Goal: Information Seeking & Learning: Learn about a topic

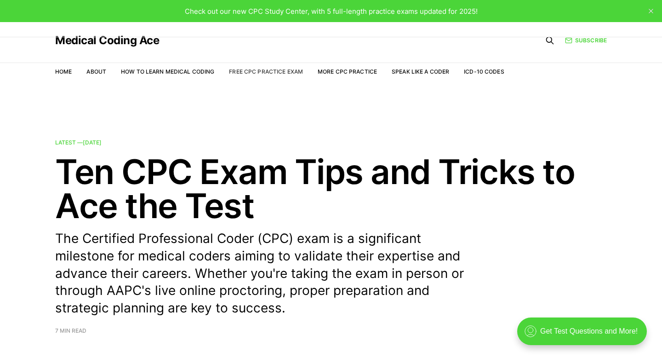
click at [248, 72] on link "Free CPC Practice Exam" at bounding box center [266, 71] width 74 height 7
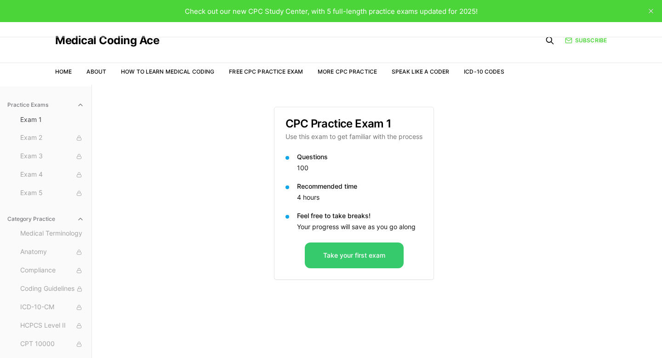
click at [333, 256] on button "Take your first exam" at bounding box center [354, 255] width 99 height 26
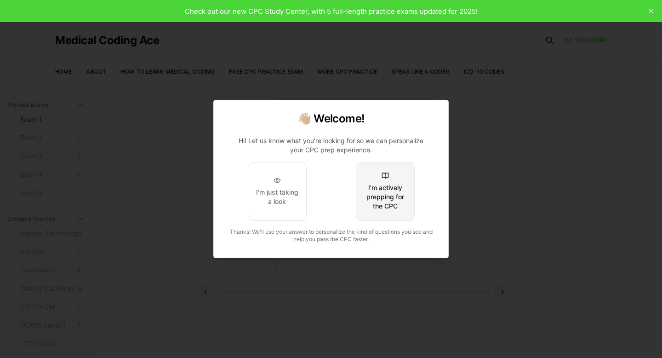
click at [371, 188] on div "I'm actively prepping for the CPC" at bounding box center [385, 197] width 43 height 28
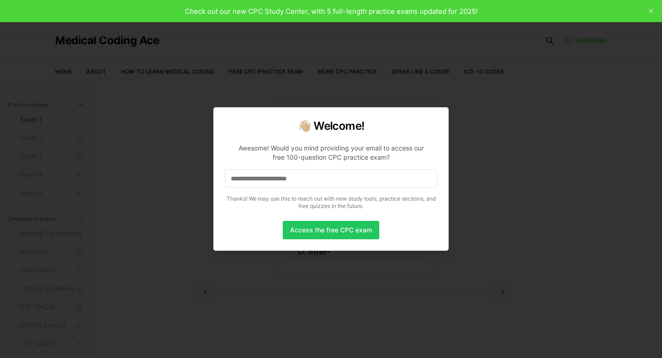
click at [363, 177] on input at bounding box center [331, 178] width 212 height 18
click at [344, 231] on button "Access the free CPC exam" at bounding box center [331, 230] width 97 height 18
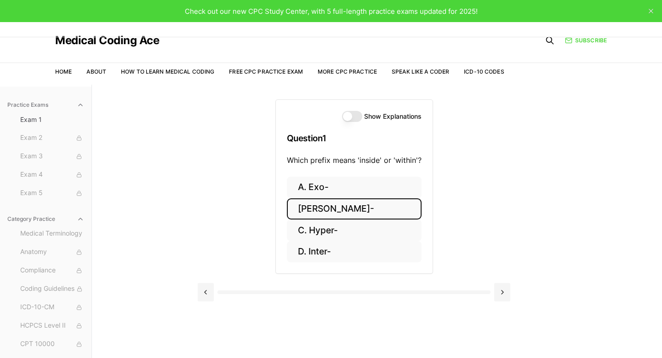
click at [317, 207] on button "[PERSON_NAME]-" at bounding box center [354, 209] width 135 height 22
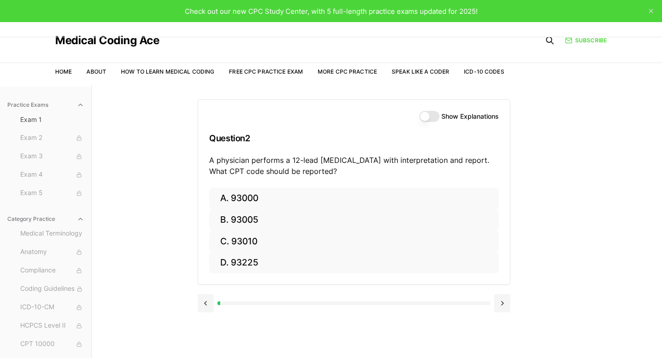
click at [425, 114] on button "Show Explanations" at bounding box center [429, 116] width 20 height 11
click at [204, 304] on button at bounding box center [206, 303] width 16 height 18
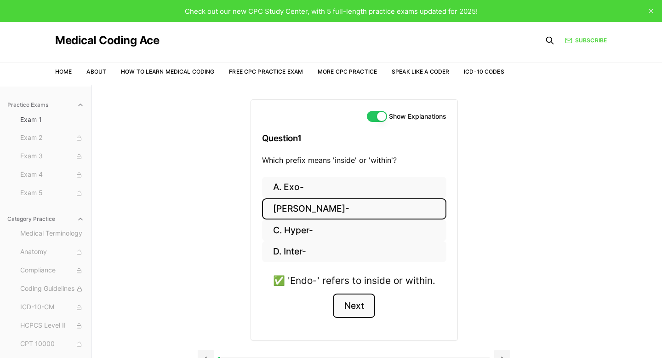
click at [353, 302] on button "Next" at bounding box center [354, 305] width 42 height 25
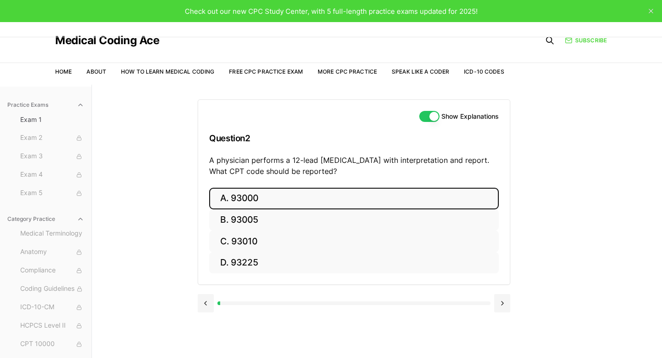
click at [234, 202] on button "A. 93000" at bounding box center [354, 199] width 290 height 22
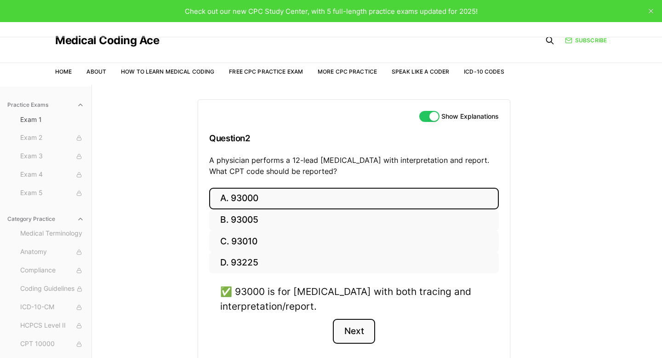
click at [353, 329] on button "Next" at bounding box center [354, 331] width 42 height 25
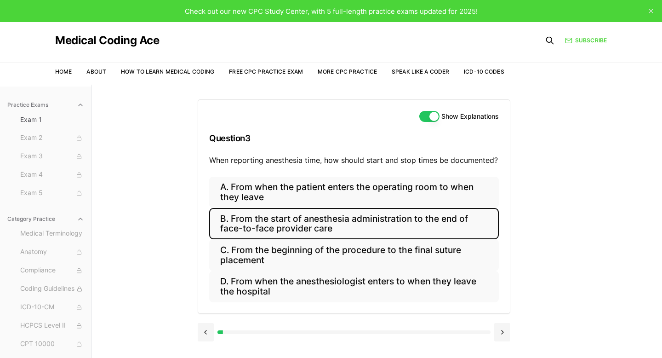
click at [245, 229] on button "B. From the start of anesthesia administration to the end of face-to-face provi…" at bounding box center [354, 223] width 290 height 31
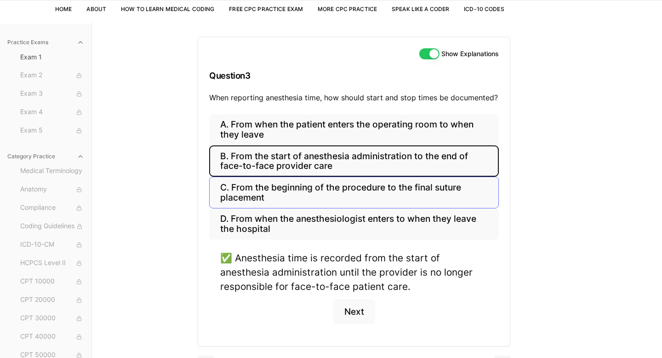
scroll to position [63, 0]
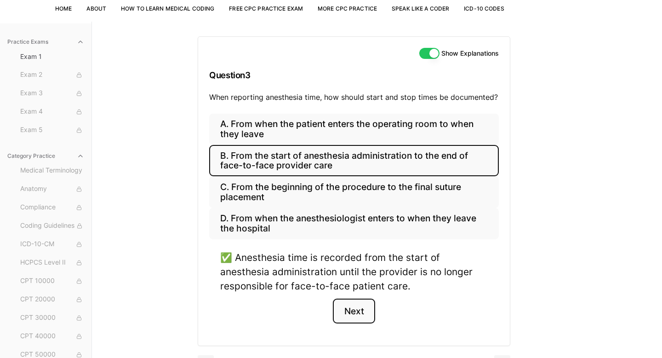
click at [357, 308] on button "Next" at bounding box center [354, 310] width 42 height 25
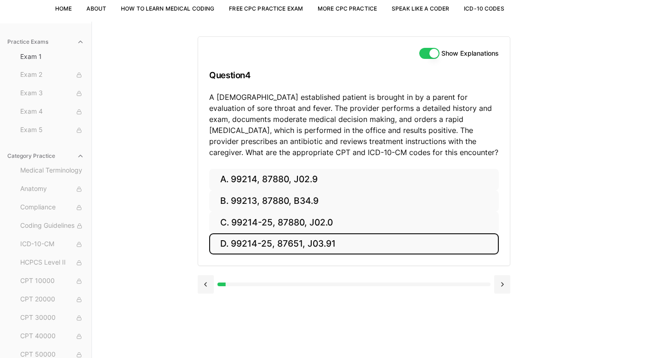
click at [256, 247] on button "D. 99214-25, 87651, J03.91" at bounding box center [354, 244] width 290 height 22
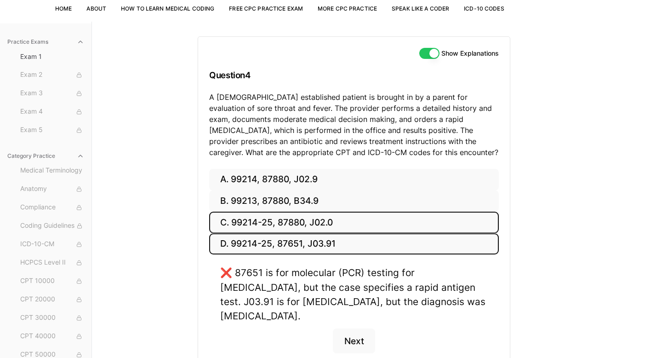
click at [263, 227] on button "C. 99214-25, 87880, J02.0" at bounding box center [354, 222] width 290 height 22
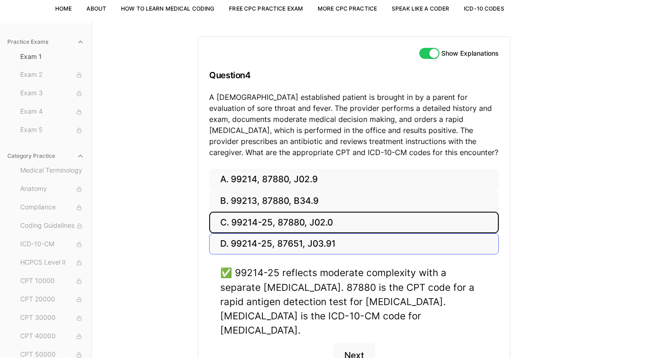
scroll to position [116, 0]
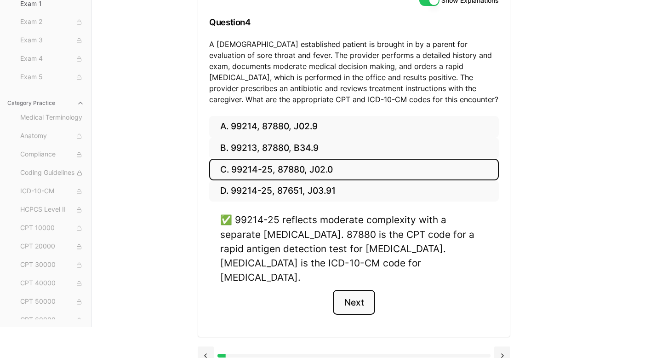
click at [359, 290] on button "Next" at bounding box center [354, 302] width 42 height 25
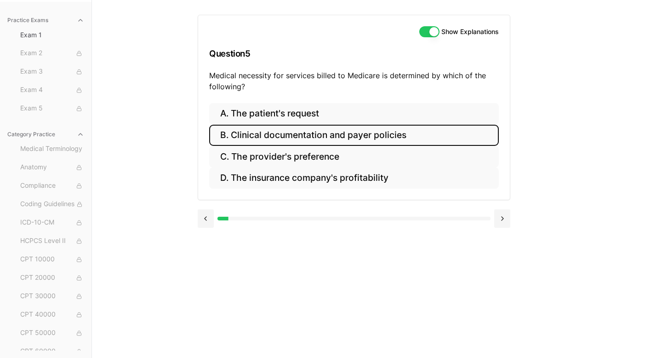
click at [334, 140] on button "B. Clinical documentation and payer policies" at bounding box center [354, 136] width 290 height 22
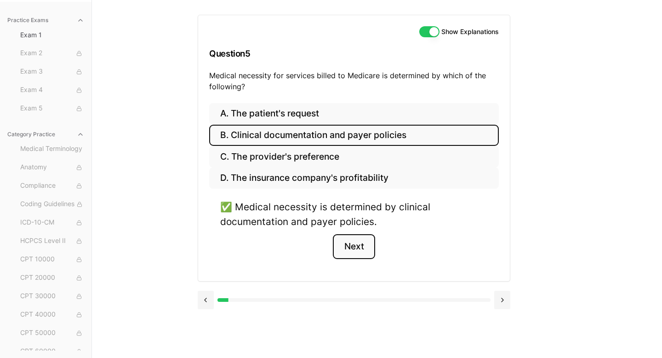
click at [359, 240] on button "Next" at bounding box center [354, 246] width 42 height 25
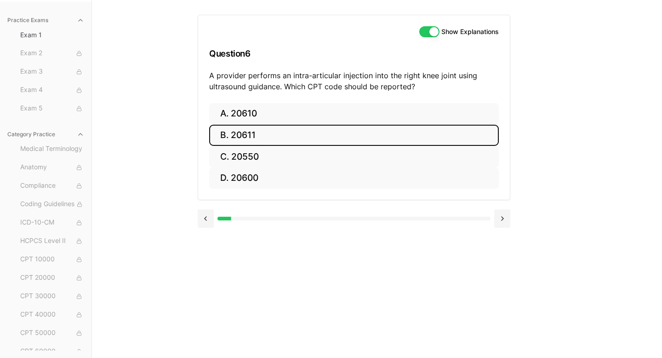
click at [227, 135] on button "B. 20611" at bounding box center [354, 136] width 290 height 22
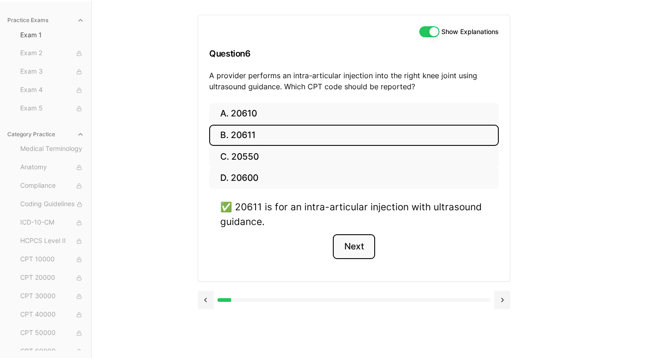
click at [348, 245] on button "Next" at bounding box center [354, 246] width 42 height 25
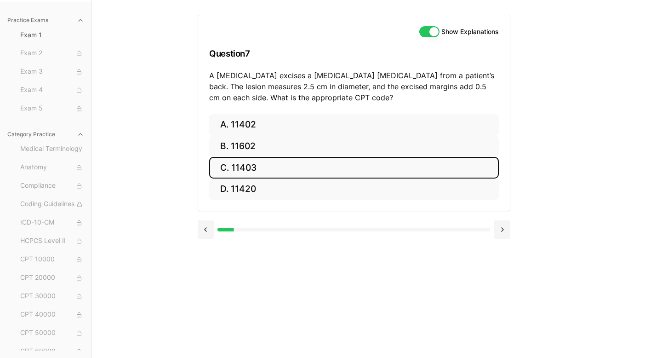
click at [245, 174] on button "C. 11403" at bounding box center [354, 168] width 290 height 22
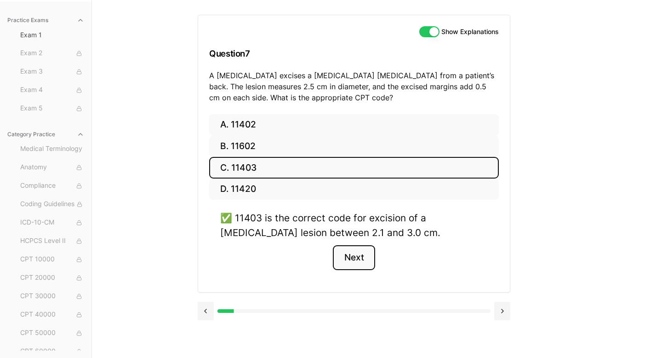
click at [355, 258] on button "Next" at bounding box center [354, 257] width 42 height 25
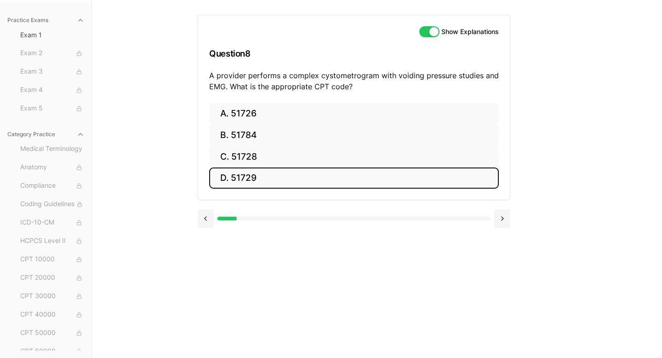
click at [223, 177] on button "D. 51729" at bounding box center [354, 178] width 290 height 22
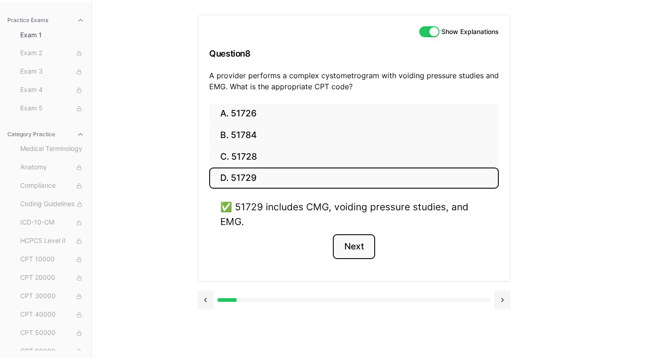
click at [362, 248] on button "Next" at bounding box center [354, 246] width 42 height 25
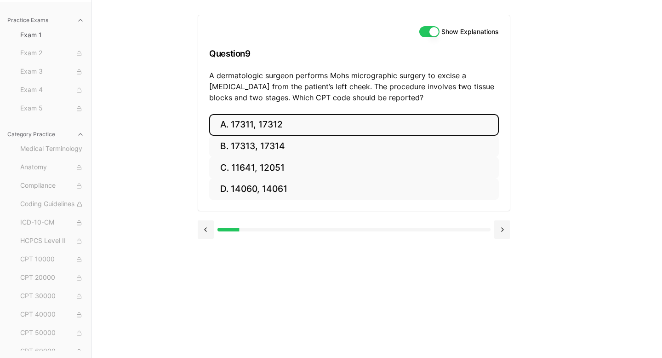
click at [291, 125] on button "A. 17311, 17312" at bounding box center [354, 125] width 290 height 22
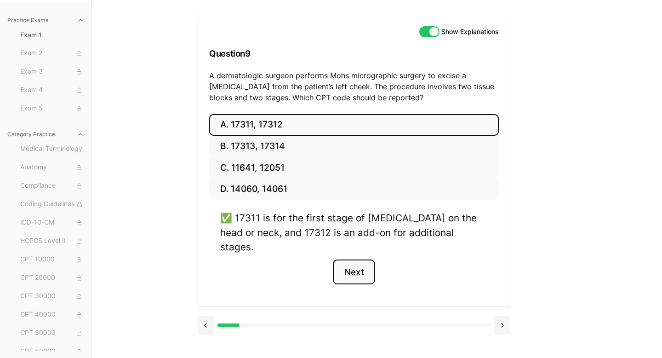
click at [352, 259] on button "Next" at bounding box center [354, 271] width 42 height 25
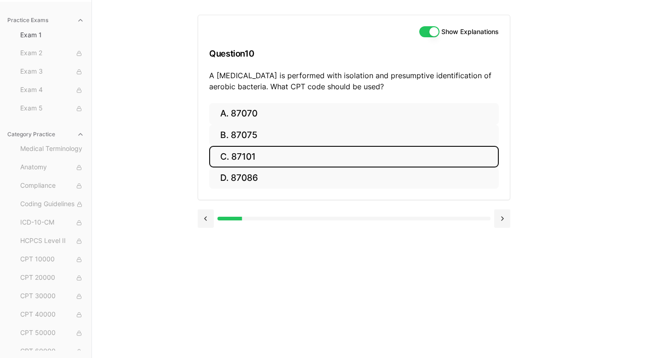
click at [261, 154] on button "C. 87101" at bounding box center [354, 157] width 290 height 22
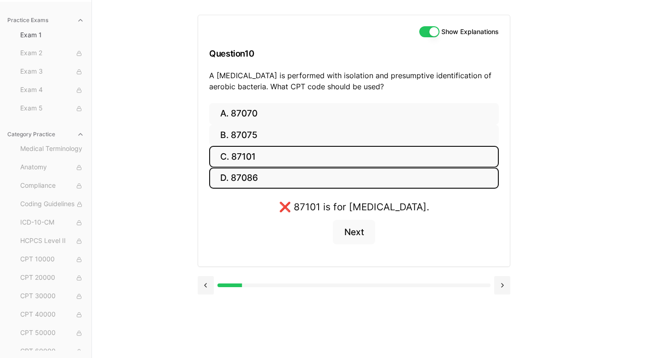
click at [256, 179] on button "D. 87086" at bounding box center [354, 178] width 290 height 22
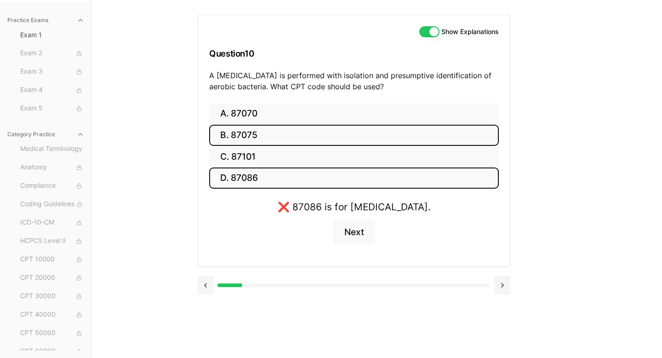
click at [266, 131] on button "B. 87075" at bounding box center [354, 136] width 290 height 22
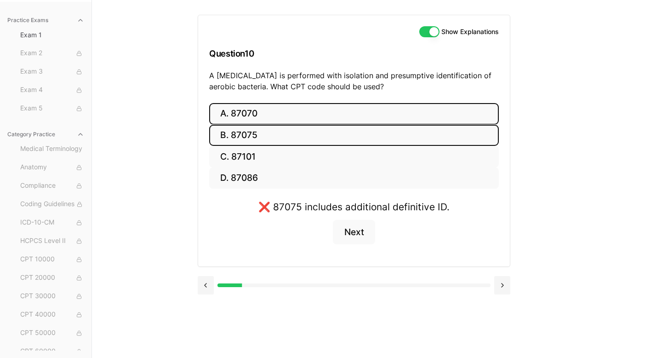
click at [268, 116] on button "A. 87070" at bounding box center [354, 114] width 290 height 22
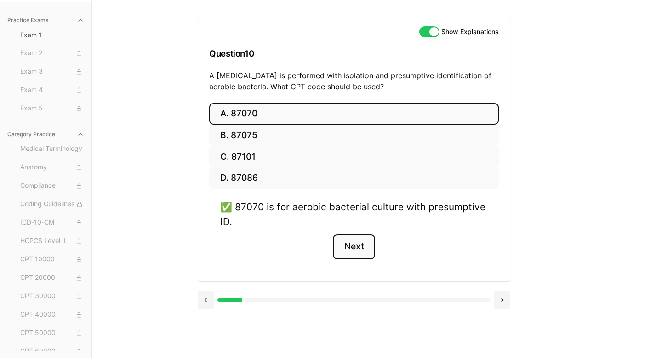
click at [352, 243] on button "Next" at bounding box center [354, 246] width 42 height 25
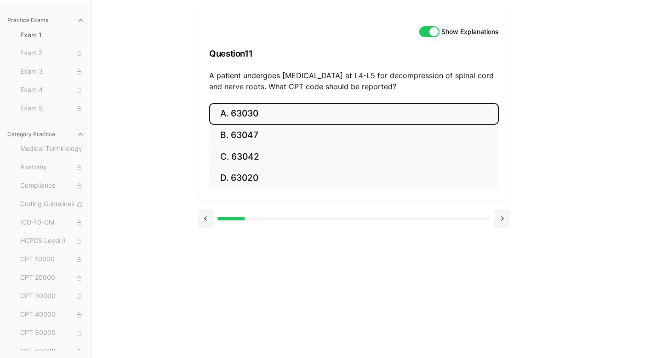
click at [283, 108] on button "A. 63030" at bounding box center [354, 114] width 290 height 22
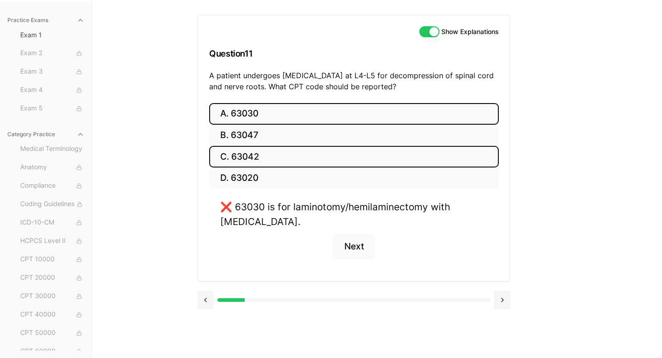
click at [258, 157] on button "C. 63042" at bounding box center [354, 157] width 290 height 22
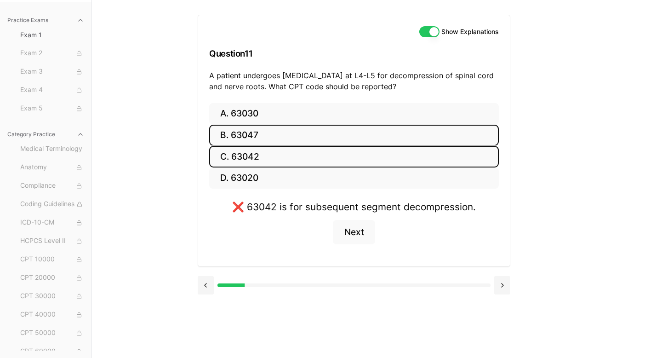
click at [266, 136] on button "B. 63047" at bounding box center [354, 136] width 290 height 22
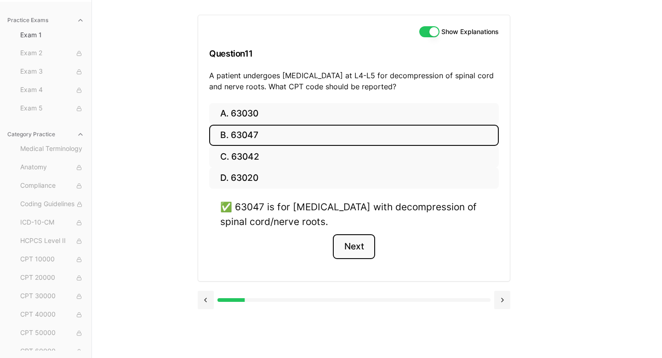
click at [350, 246] on button "Next" at bounding box center [354, 246] width 42 height 25
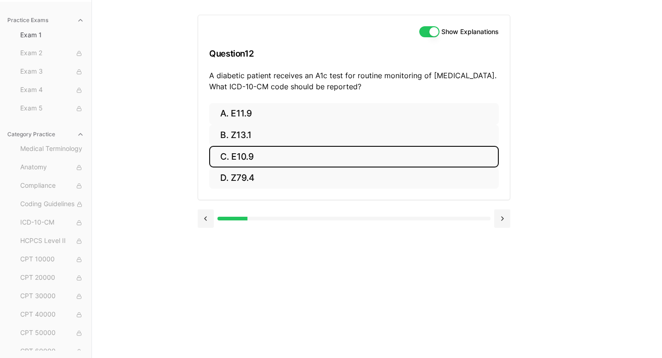
click at [227, 155] on button "C. E10.9" at bounding box center [354, 157] width 290 height 22
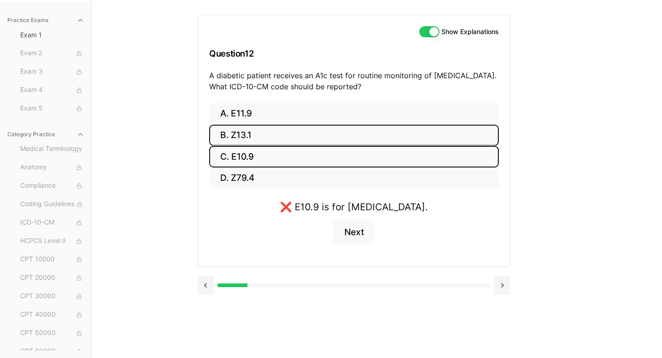
click at [248, 138] on button "B. Z13.1" at bounding box center [354, 136] width 290 height 22
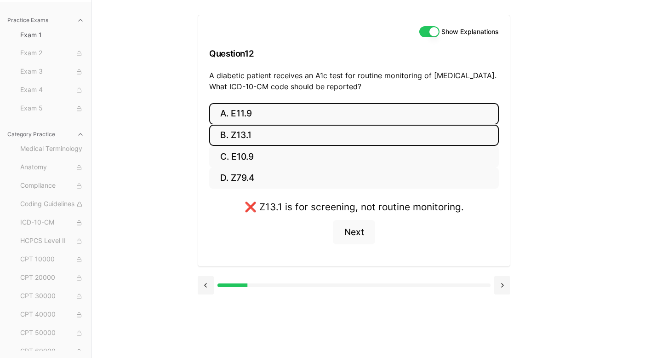
click at [251, 120] on button "A. E11.9" at bounding box center [354, 114] width 290 height 22
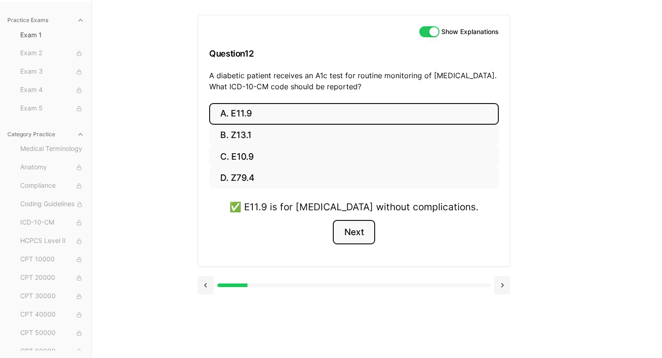
click at [355, 229] on button "Next" at bounding box center [354, 232] width 42 height 25
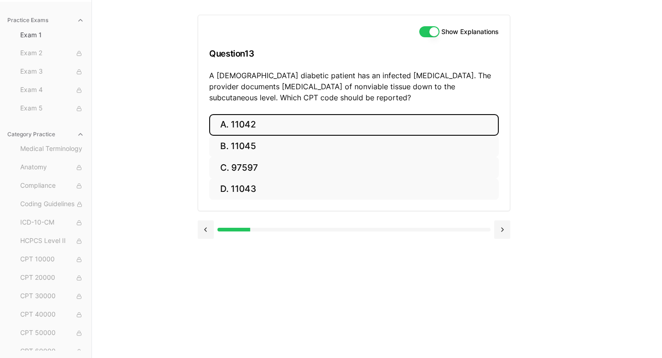
click at [315, 121] on button "A. 11042" at bounding box center [354, 125] width 290 height 22
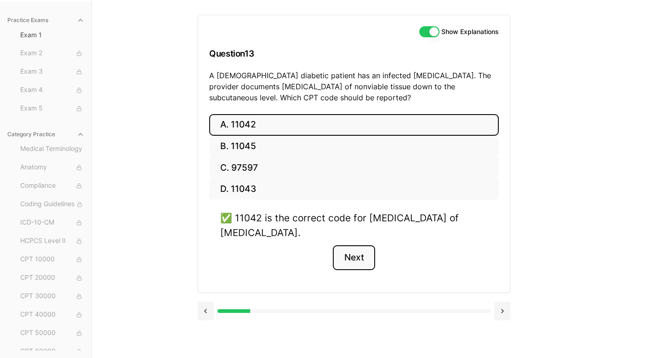
click at [357, 263] on button "Next" at bounding box center [354, 257] width 42 height 25
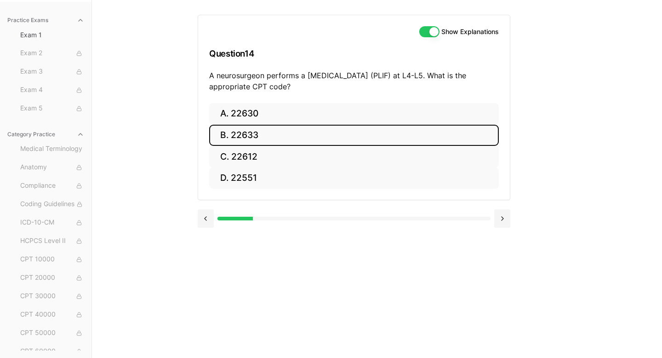
click at [302, 136] on button "B. 22633" at bounding box center [354, 136] width 290 height 22
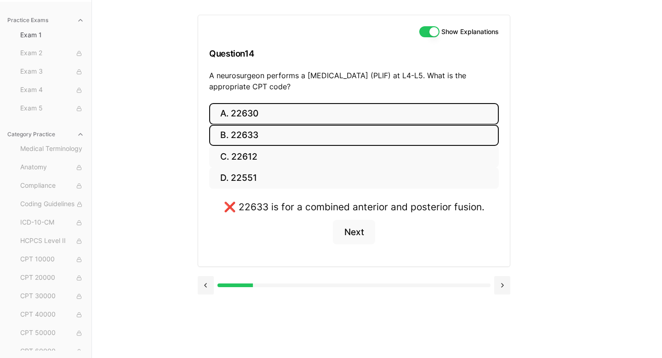
click at [306, 123] on button "A. 22630" at bounding box center [354, 114] width 290 height 22
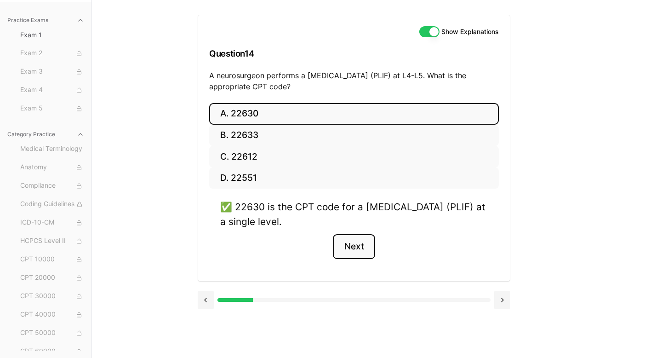
click at [363, 246] on button "Next" at bounding box center [354, 246] width 42 height 25
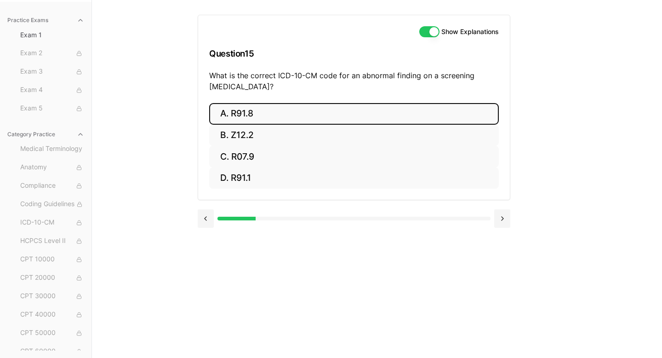
click at [270, 118] on button "A. R91.8" at bounding box center [354, 114] width 290 height 22
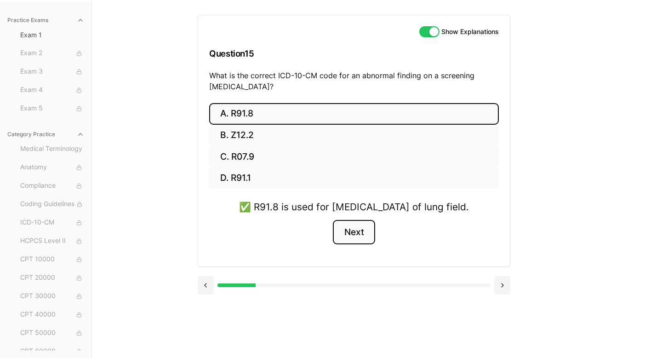
click at [364, 245] on button "Next" at bounding box center [354, 232] width 42 height 25
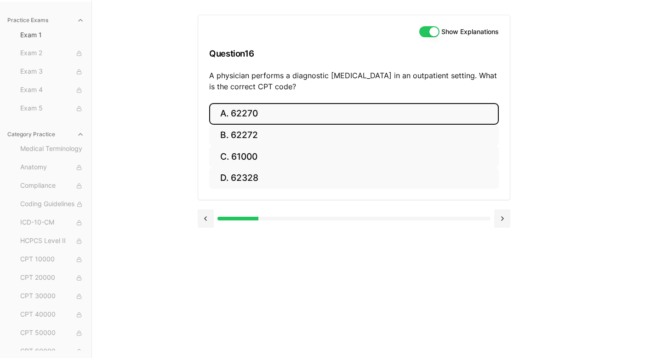
click at [297, 123] on button "A. 62270" at bounding box center [354, 114] width 290 height 22
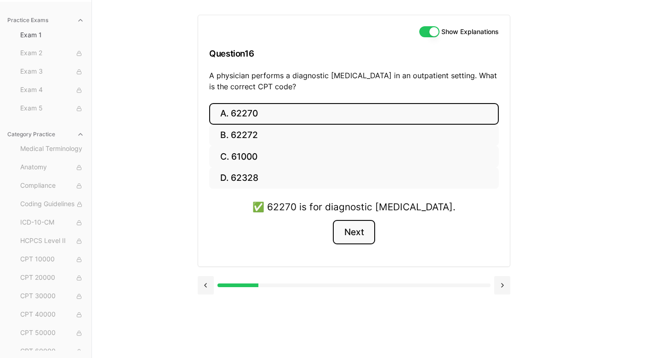
click at [361, 237] on button "Next" at bounding box center [354, 232] width 42 height 25
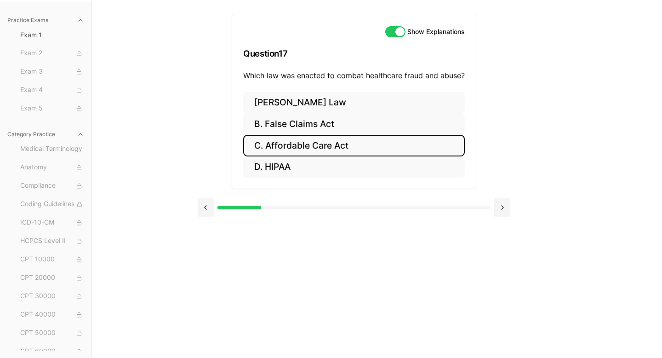
click at [348, 148] on button "C. Affordable Care Act" at bounding box center [354, 146] width 222 height 22
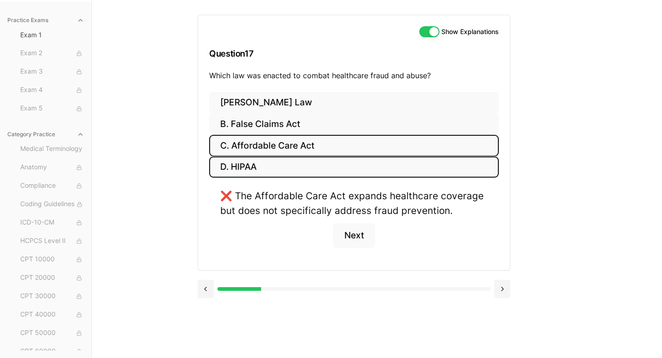
click at [345, 168] on button "D. HIPAA" at bounding box center [354, 167] width 290 height 22
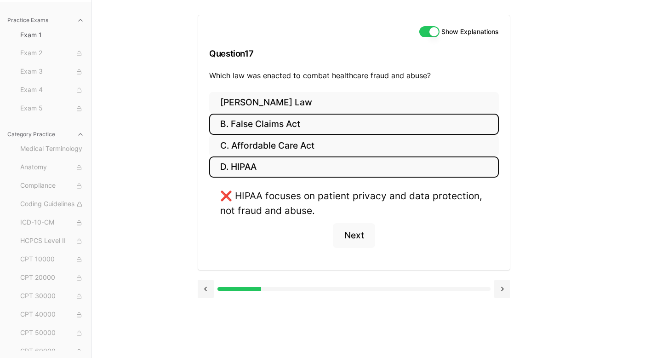
click at [337, 127] on button "B. False Claims Act" at bounding box center [354, 125] width 290 height 22
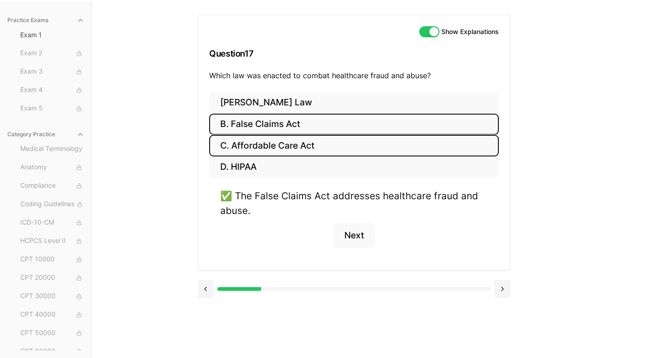
click at [338, 147] on button "C. Affordable Care Act" at bounding box center [354, 146] width 290 height 22
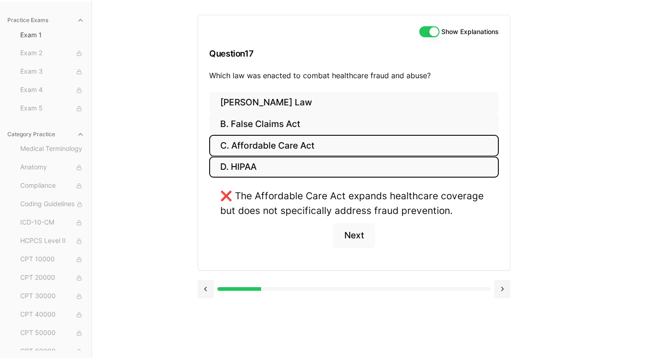
click at [338, 163] on button "D. HIPAA" at bounding box center [354, 167] width 290 height 22
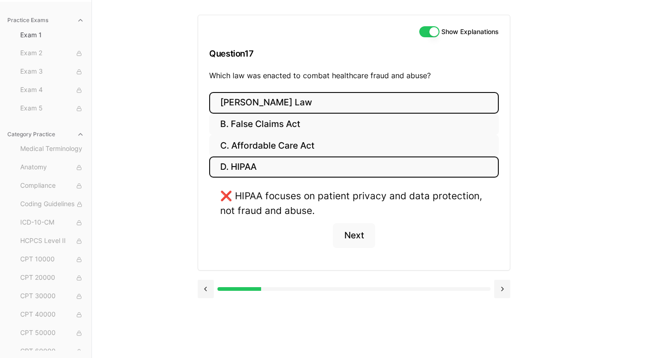
click at [320, 106] on button "[PERSON_NAME] Law" at bounding box center [354, 103] width 290 height 22
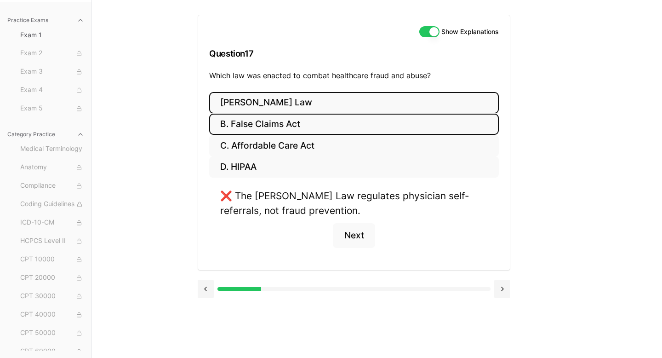
click at [326, 126] on button "B. False Claims Act" at bounding box center [354, 125] width 290 height 22
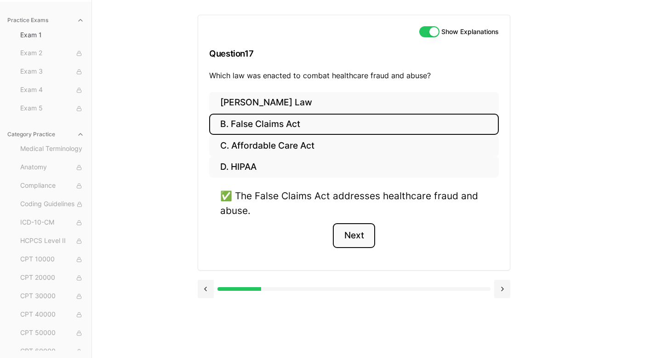
click at [351, 240] on button "Next" at bounding box center [354, 235] width 42 height 25
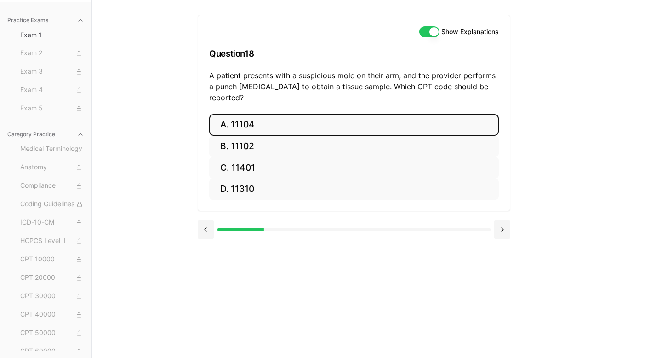
click at [267, 114] on button "A. 11104" at bounding box center [354, 125] width 290 height 22
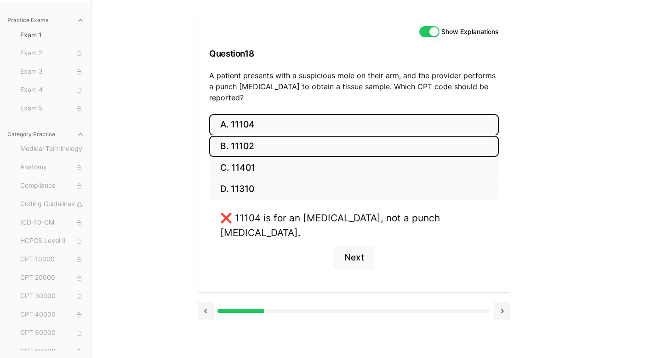
click at [252, 136] on button "B. 11102" at bounding box center [354, 147] width 290 height 22
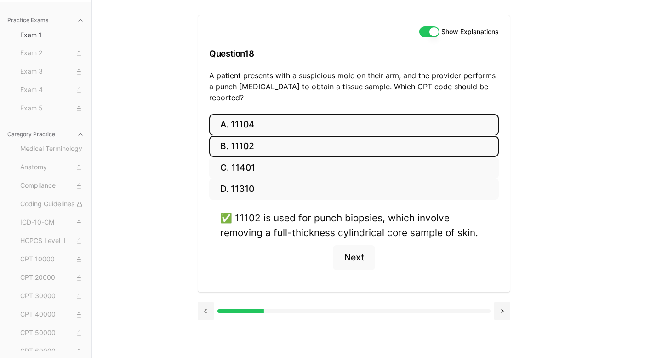
click at [266, 115] on button "A. 11104" at bounding box center [354, 125] width 290 height 22
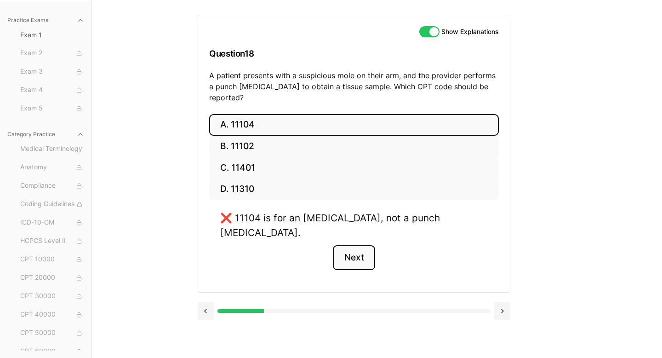
click at [362, 245] on button "Next" at bounding box center [354, 257] width 42 height 25
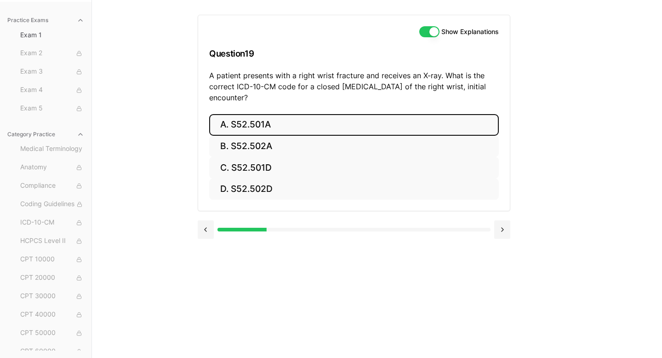
click at [272, 121] on button "A. S52.501A" at bounding box center [354, 125] width 290 height 22
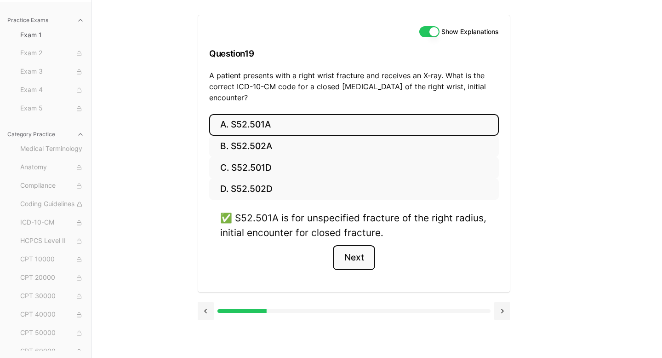
click at [367, 260] on button "Next" at bounding box center [354, 257] width 42 height 25
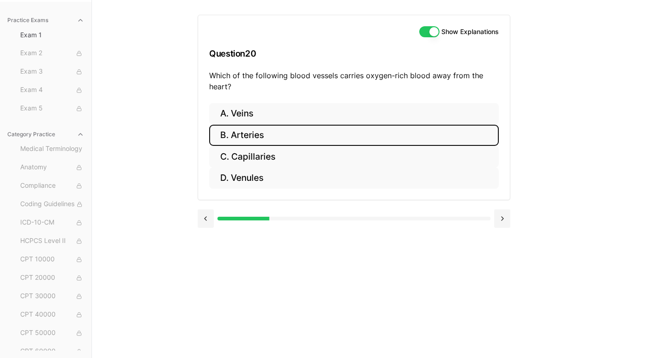
click at [271, 137] on button "B. Arteries" at bounding box center [354, 136] width 290 height 22
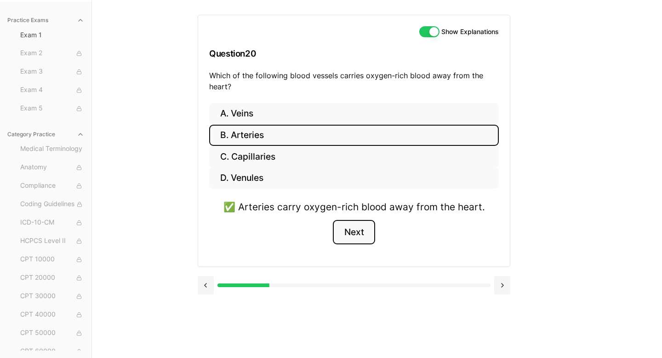
click at [363, 237] on button "Next" at bounding box center [354, 232] width 42 height 25
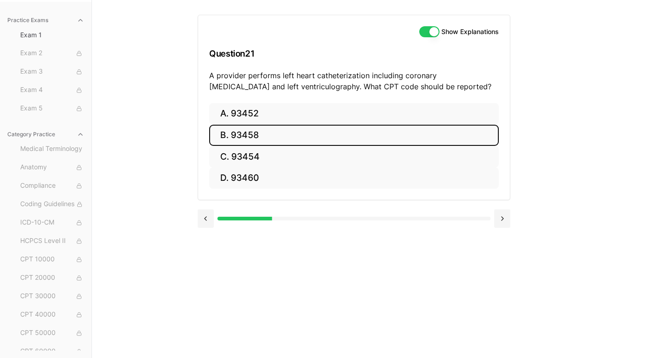
click at [267, 132] on button "B. 93458" at bounding box center [354, 136] width 290 height 22
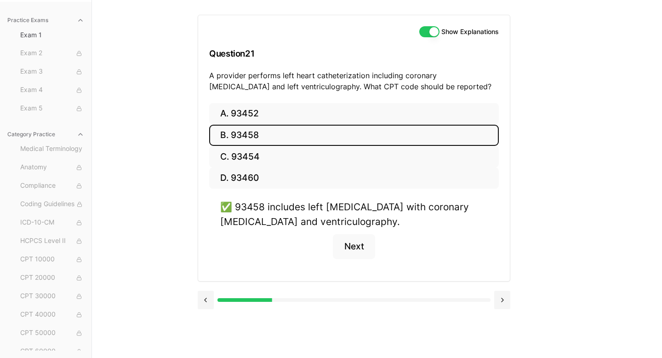
click at [366, 260] on div "✅ 93458 includes left [MEDICAL_DATA] with coronary [MEDICAL_DATA] and ventricul…" at bounding box center [354, 235] width 290 height 70
click at [365, 251] on button "Next" at bounding box center [354, 246] width 42 height 25
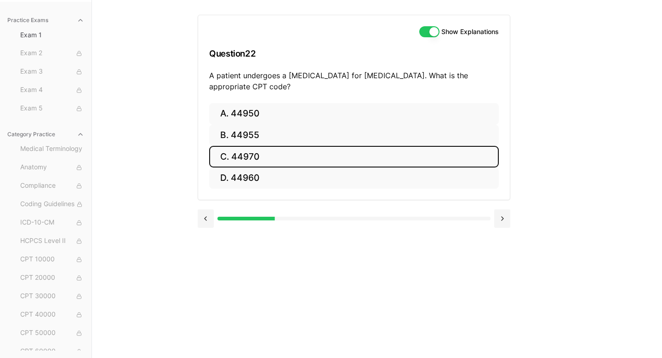
click at [270, 156] on button "C. 44970" at bounding box center [354, 157] width 290 height 22
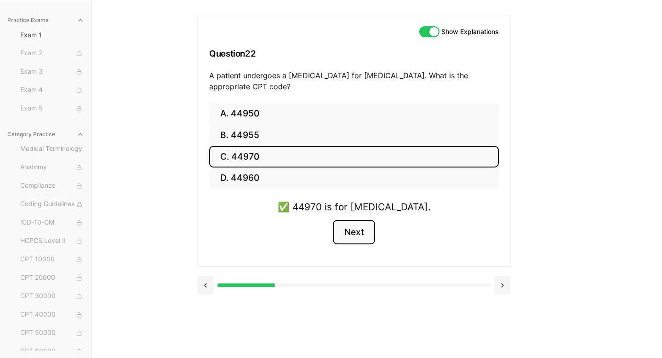
click at [362, 230] on button "Next" at bounding box center [354, 232] width 42 height 25
